Goal: Information Seeking & Learning: Learn about a topic

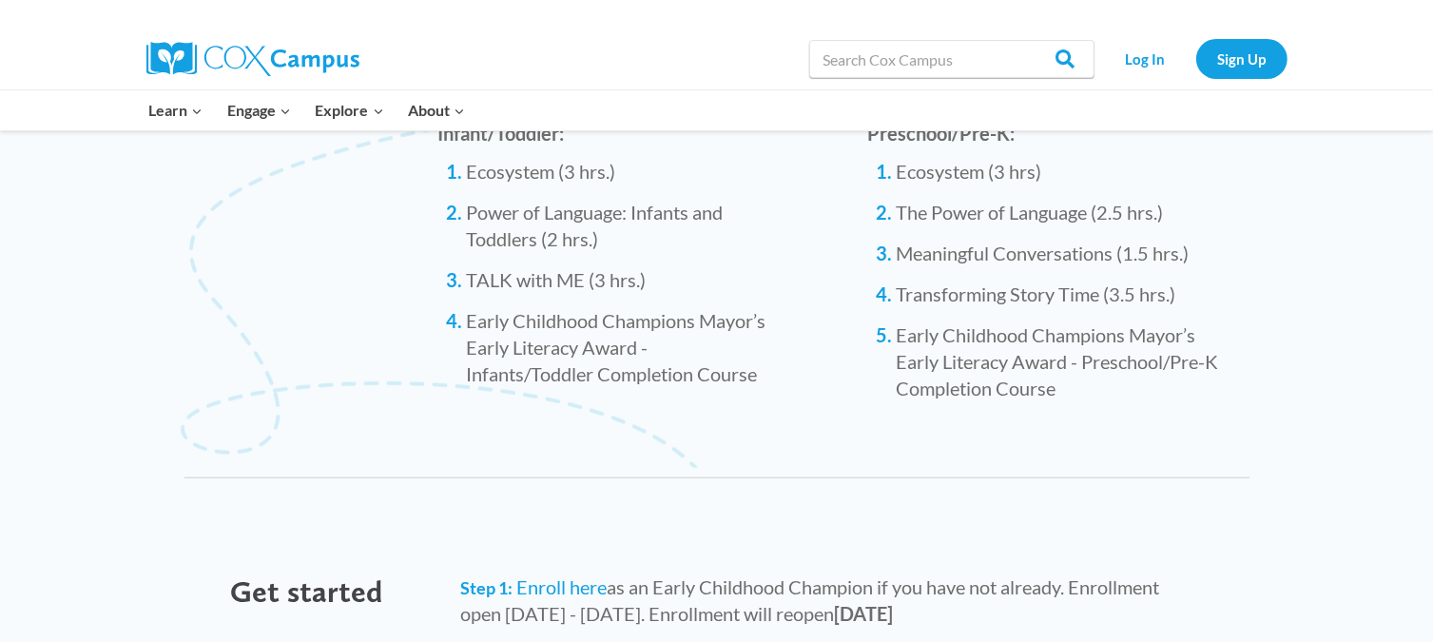
scroll to position [1915, 0]
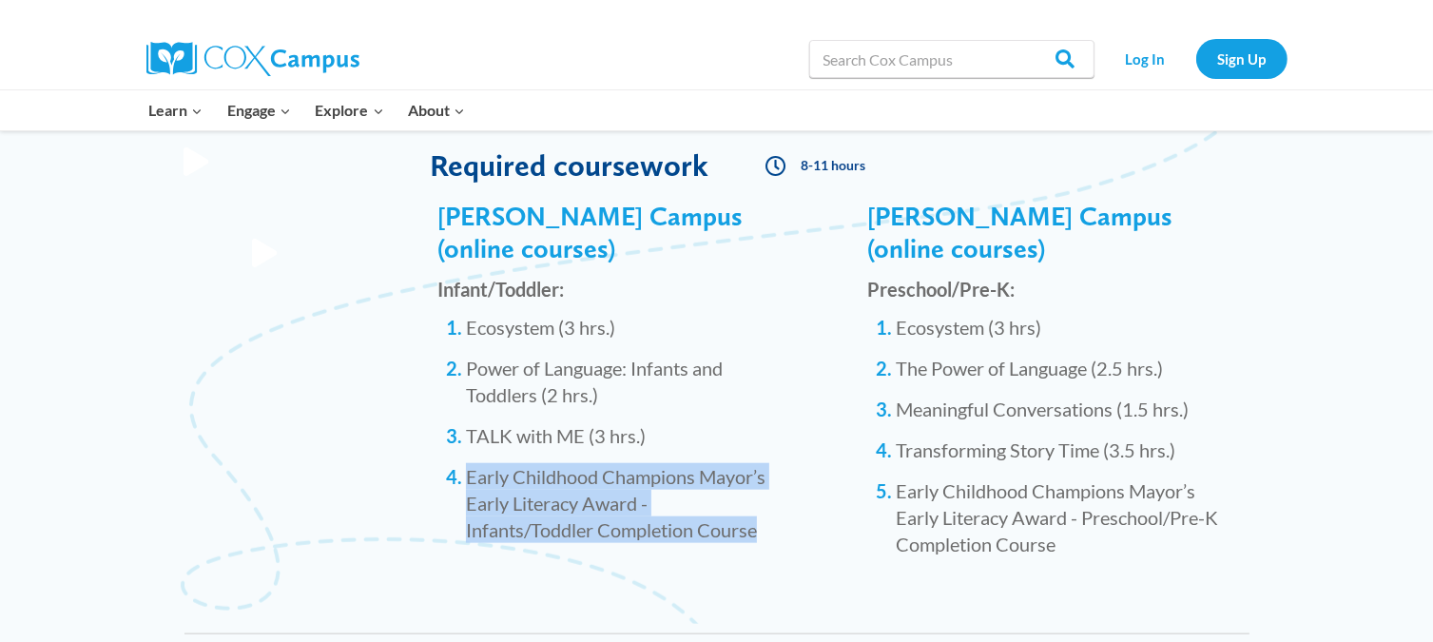
drag, startPoint x: 761, startPoint y: 497, endPoint x: 453, endPoint y: 423, distance: 317.0
click at [453, 423] on div "Infant/Toddler: Ecosystem (3 hrs.) Power of Language: Infants and Toddlers (2 h…" at bounding box center [607, 408] width 338 height 269
copy li "Early Childhood Champions Mayor’s Early Literacy Award - Infants/Toddler Comple…"
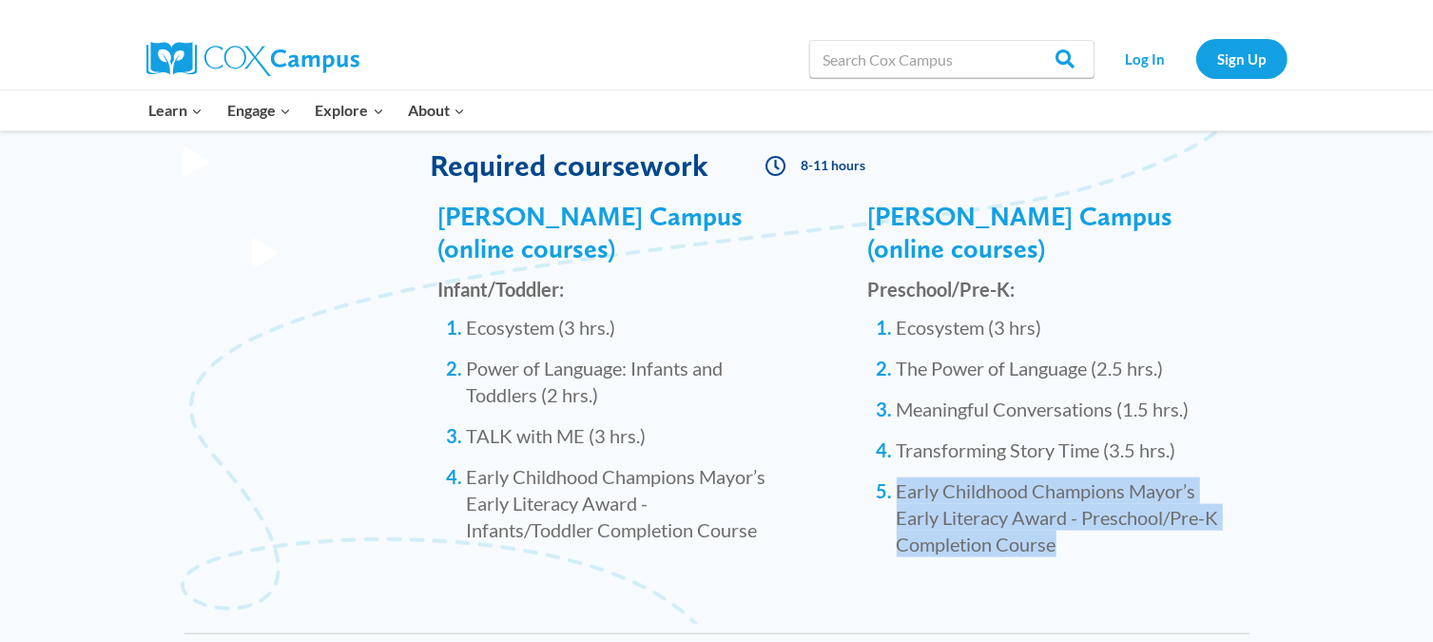
drag, startPoint x: 1119, startPoint y: 520, endPoint x: 895, endPoint y: 459, distance: 231.7
click at [897, 478] on li "Early Childhood Champions Mayor’s Early Literacy Award - Preschool/Pre-K Comple…" at bounding box center [1067, 518] width 341 height 80
copy li "Early Childhood Champions Mayor’s Early Literacy Award - Preschool/Pre-K Comple…"
click at [1152, 59] on link "Log In" at bounding box center [1145, 58] width 83 height 39
